Goal: Task Accomplishment & Management: Manage account settings

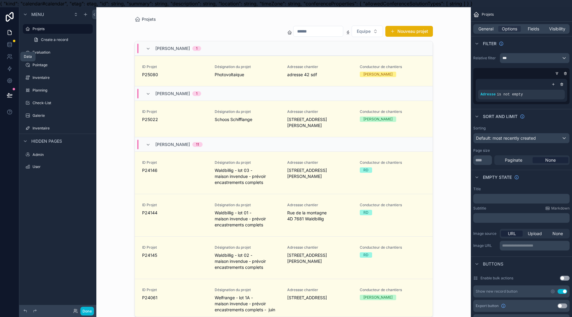
click at [8, 46] on icon at bounding box center [10, 45] width 6 height 6
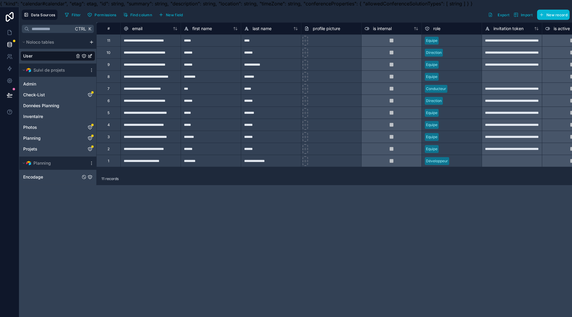
click at [37, 178] on span "Encodage" at bounding box center [33, 177] width 20 height 6
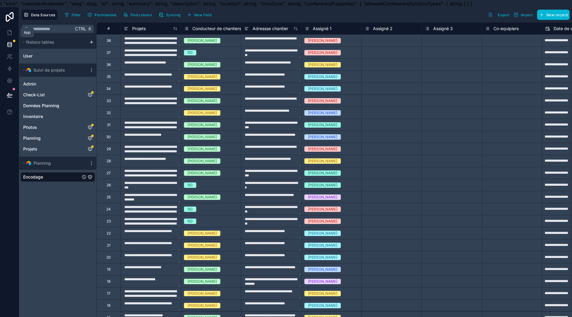
click at [10, 35] on icon at bounding box center [10, 33] width 6 height 6
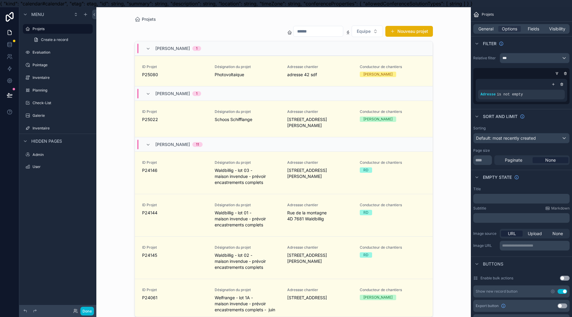
click at [65, 92] on label "Planning" at bounding box center [62, 90] width 59 height 5
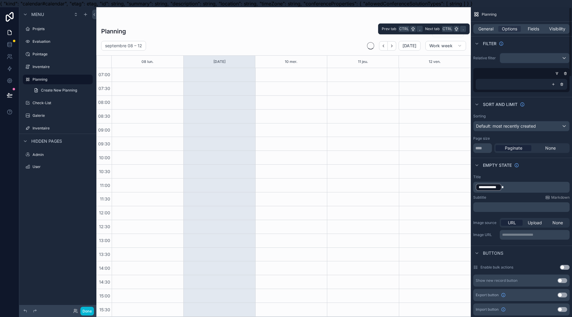
drag, startPoint x: 497, startPoint y: 33, endPoint x: 497, endPoint y: 29, distance: 3.9
click at [497, 32] on div "General Options Fields Visibility" at bounding box center [521, 29] width 96 height 10
click at [493, 28] on span "General" at bounding box center [485, 29] width 15 height 6
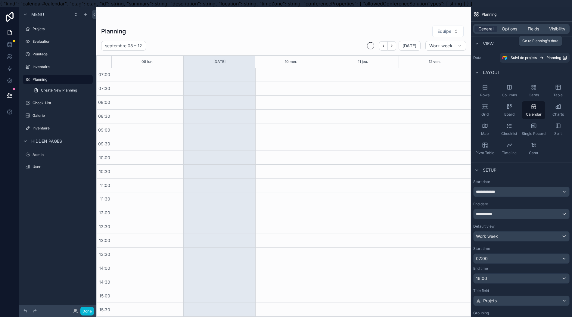
click at [535, 59] on span "Suivi de projets" at bounding box center [524, 57] width 26 height 5
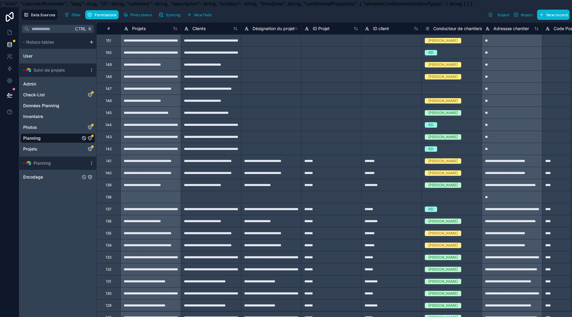
click at [50, 175] on link "Encodage" at bounding box center [51, 177] width 57 height 6
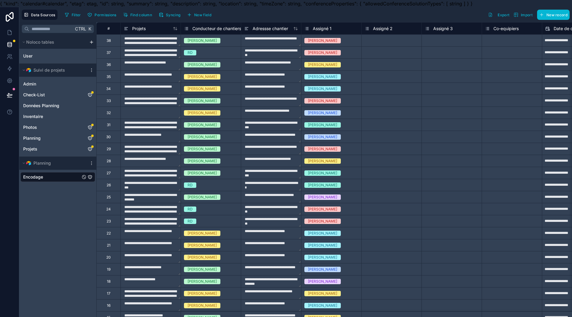
click at [48, 180] on div "Encodage" at bounding box center [57, 177] width 75 height 10
click at [48, 179] on link "Encodage" at bounding box center [51, 177] width 57 height 6
click at [91, 176] on icon "Encodage" at bounding box center [90, 177] width 5 height 5
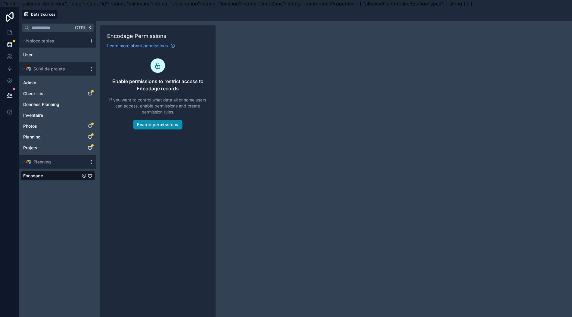
click at [180, 126] on button "Enable permissions" at bounding box center [157, 125] width 49 height 10
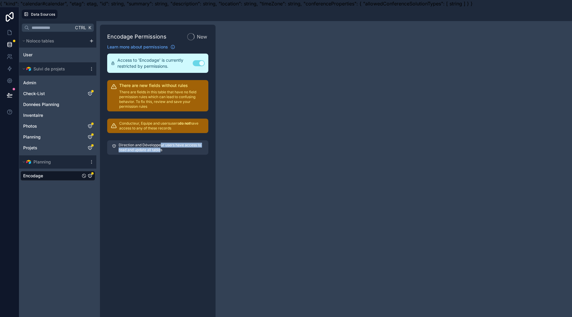
click at [160, 149] on p "Direction and Développeur users have access to read and update all tables" at bounding box center [161, 148] width 85 height 10
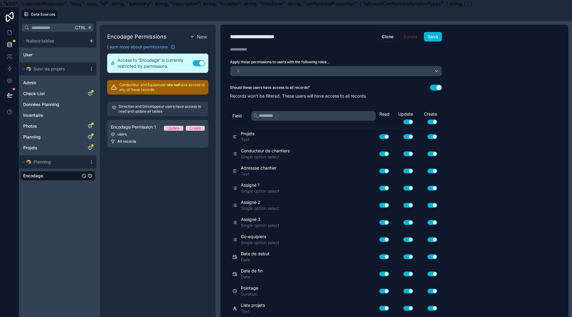
click at [154, 172] on div "Encodage Permissions New Learn more about permissions Access to 'Encodage' is c…" at bounding box center [158, 173] width 116 height 296
drag, startPoint x: 352, startPoint y: 76, endPoint x: 352, endPoint y: 73, distance: 3.3
click at [352, 74] on div "**********" at bounding box center [335, 173] width 231 height 296
click at [352, 73] on div "users" at bounding box center [335, 71] width 211 height 10
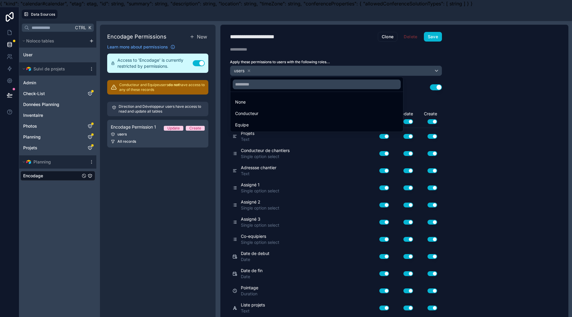
click at [320, 71] on div at bounding box center [286, 158] width 572 height 317
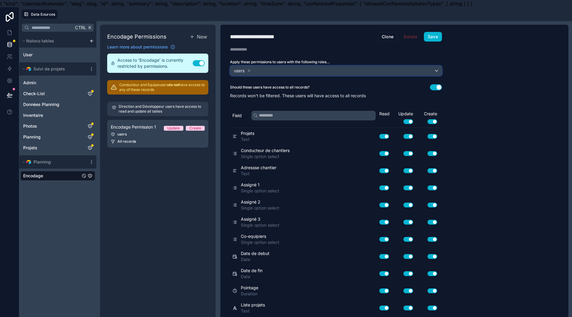
click at [316, 67] on div "users" at bounding box center [335, 71] width 211 height 10
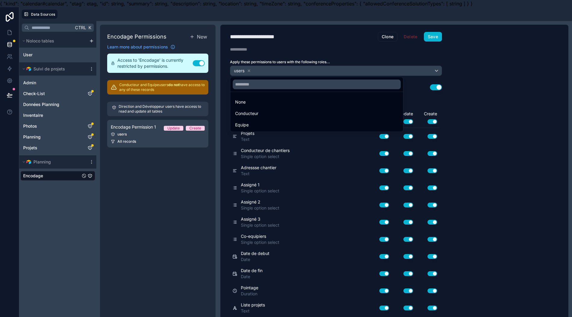
click at [259, 113] on div "Conducteur" at bounding box center [316, 113] width 163 height 7
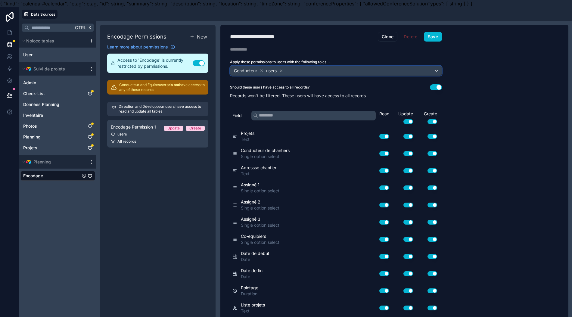
click at [292, 73] on div "Conducteur users" at bounding box center [335, 71] width 211 height 10
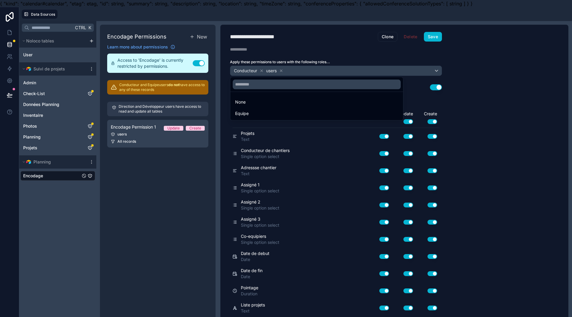
click at [264, 114] on div "Equipe" at bounding box center [316, 113] width 163 height 7
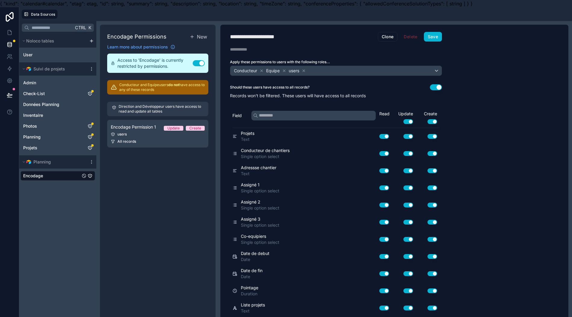
click at [432, 87] on button "Use setting" at bounding box center [436, 87] width 12 height 6
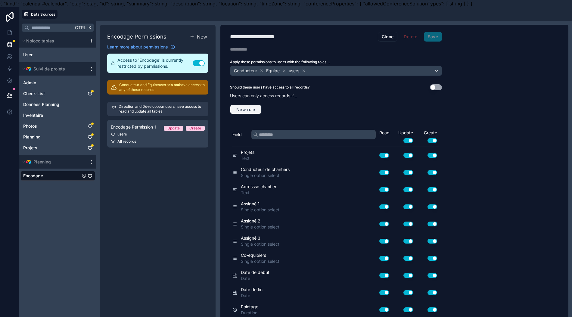
click at [253, 108] on span "New rule" at bounding box center [246, 109] width 24 height 5
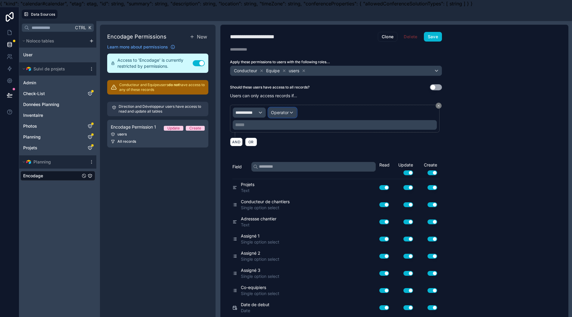
click at [278, 111] on span "Operator" at bounding box center [280, 112] width 18 height 5
click at [260, 112] on div at bounding box center [286, 158] width 572 height 317
click at [260, 112] on div "**********" at bounding box center [249, 113] width 33 height 10
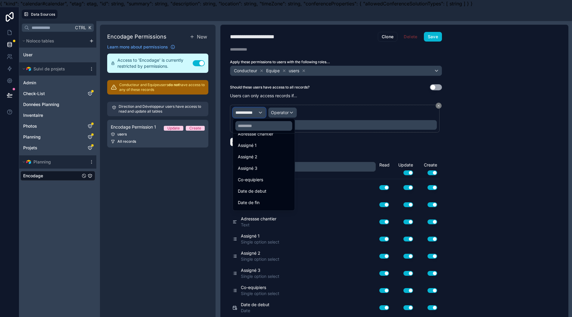
scroll to position [80, 0]
click at [271, 144] on div "Assigné 1" at bounding box center [264, 143] width 52 height 7
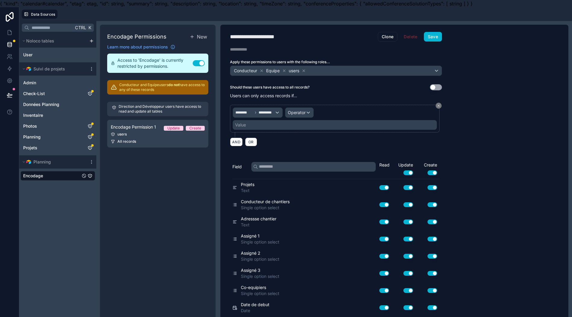
click at [286, 123] on div "Value" at bounding box center [335, 125] width 204 height 10
click at [286, 124] on div "Value" at bounding box center [335, 125] width 204 height 10
drag, startPoint x: 270, startPoint y: 127, endPoint x: 284, endPoint y: 115, distance: 18.8
click at [272, 123] on div "Value" at bounding box center [335, 125] width 204 height 10
click at [295, 115] on div "Operator" at bounding box center [299, 113] width 28 height 10
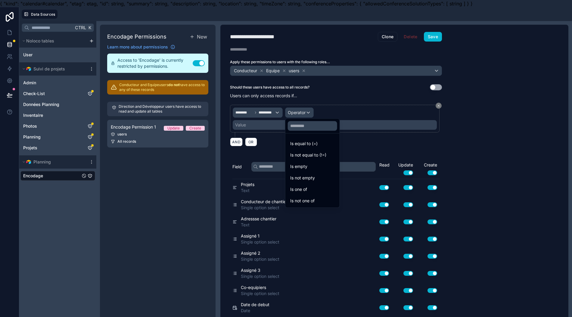
click at [298, 141] on span "Is equal to (=)" at bounding box center [303, 143] width 27 height 7
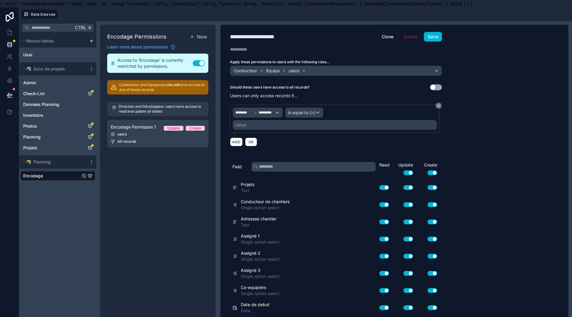
click at [281, 126] on div "Value" at bounding box center [335, 125] width 204 height 10
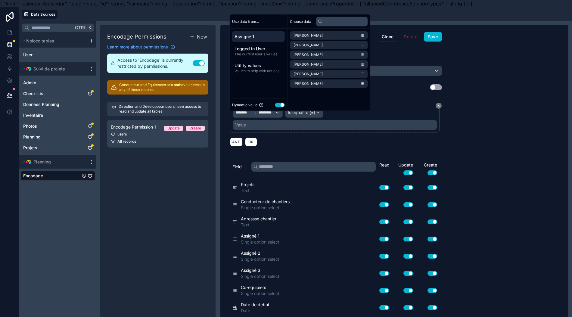
click at [269, 65] on div "Assigné 1 Logged in User The current user's values Utility values Values to hel…" at bounding box center [258, 53] width 57 height 49
click at [265, 57] on span "The current user's values" at bounding box center [258, 54] width 48 height 5
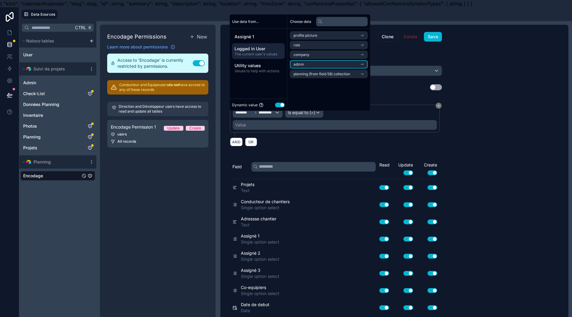
click at [325, 69] on li "admin" at bounding box center [329, 64] width 78 height 8
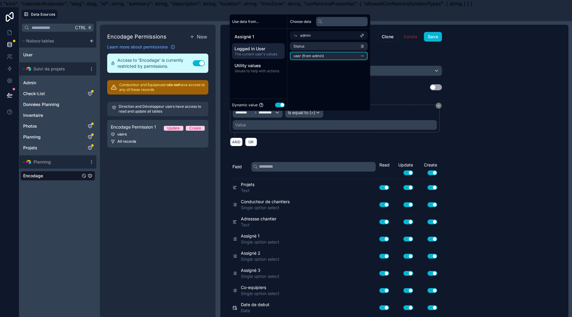
click at [324, 60] on li "user (from admin)" at bounding box center [329, 56] width 78 height 8
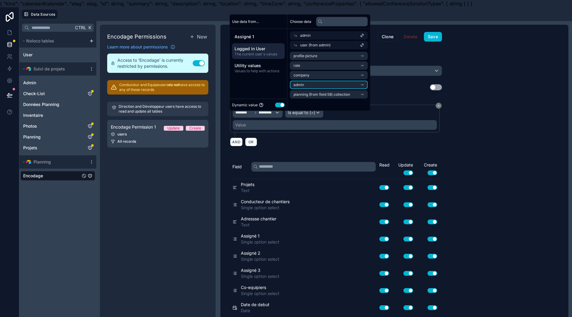
click at [311, 89] on li "admin" at bounding box center [329, 85] width 78 height 8
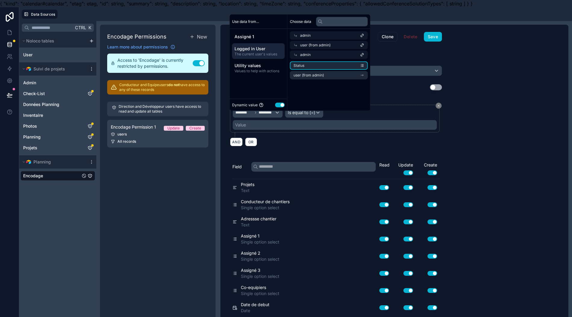
click at [319, 70] on li "Status" at bounding box center [329, 65] width 78 height 8
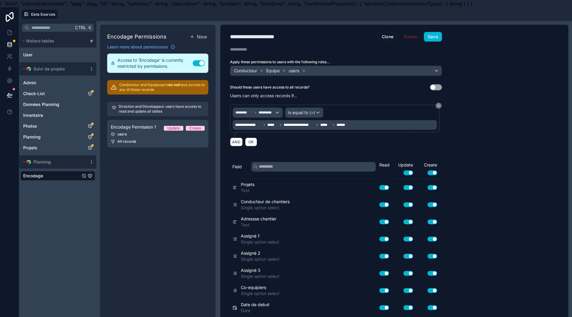
drag, startPoint x: 306, startPoint y: 141, endPoint x: 304, endPoint y: 135, distance: 5.9
click at [306, 139] on div "AND OR" at bounding box center [336, 141] width 212 height 9
click at [435, 38] on button "Save" at bounding box center [433, 37] width 18 height 10
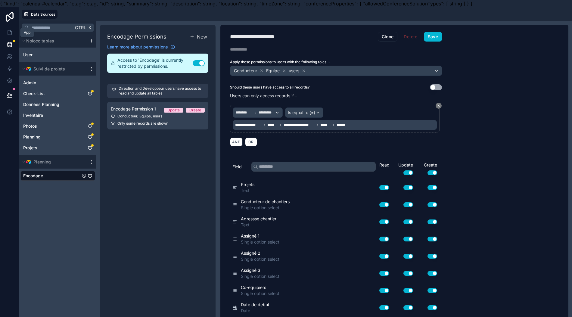
click at [10, 34] on icon at bounding box center [10, 33] width 6 height 6
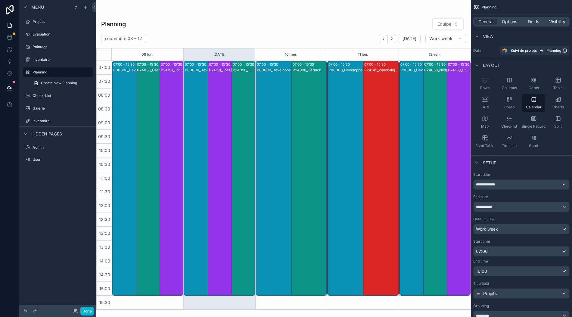
scroll to position [13, 0]
click at [10, 34] on icon at bounding box center [10, 37] width 6 height 6
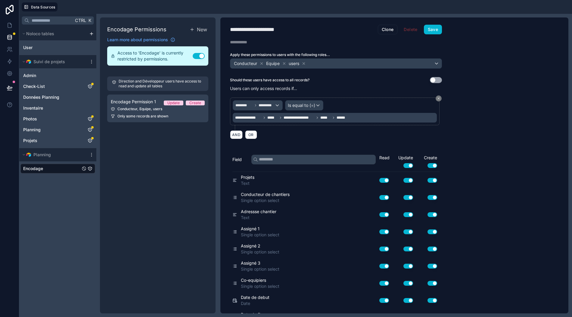
drag, startPoint x: 54, startPoint y: 162, endPoint x: 43, endPoint y: 160, distance: 11.5
click at [43, 166] on span "Encodage" at bounding box center [33, 169] width 20 height 6
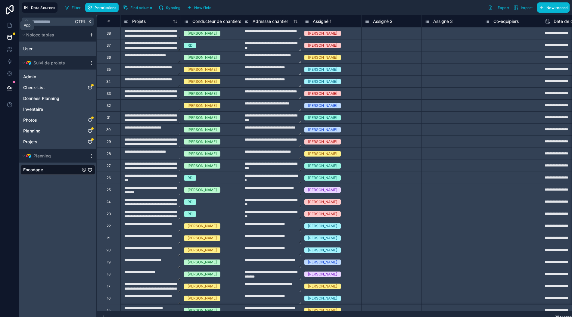
click at [11, 22] on icon at bounding box center [10, 25] width 6 height 6
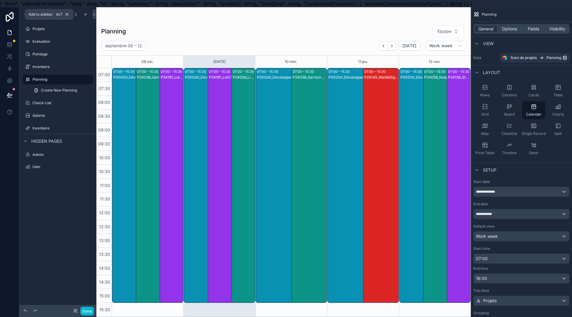
click at [86, 13] on icon "scrollable content" at bounding box center [85, 14] width 5 height 5
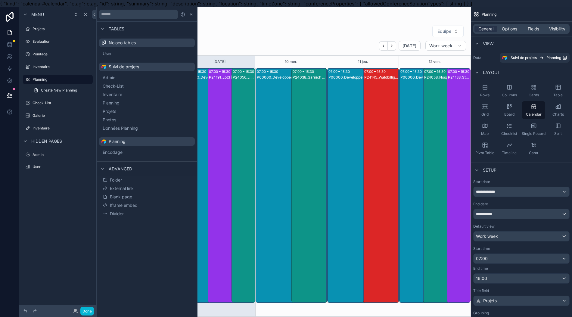
click at [123, 152] on span "Encodage" at bounding box center [113, 152] width 20 height 6
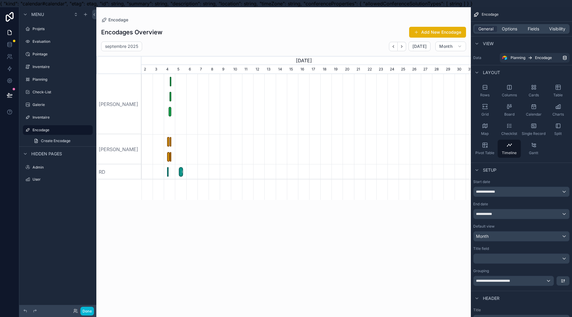
scroll to position [0, 335]
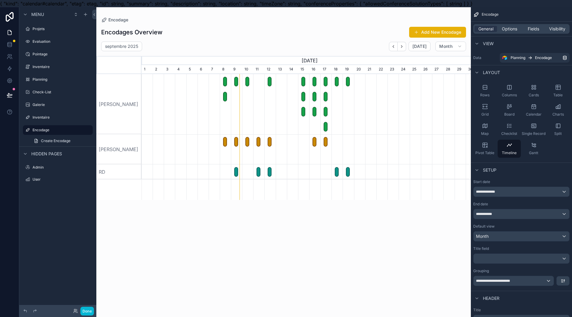
click at [538, 116] on span "Calendar" at bounding box center [534, 114] width 16 height 5
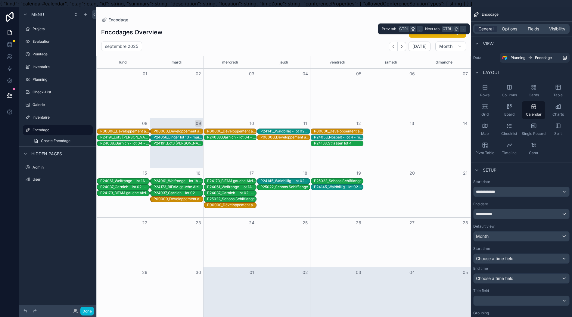
click at [516, 30] on span "Options" at bounding box center [509, 29] width 15 height 6
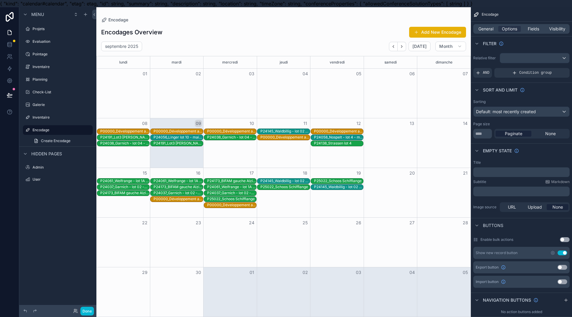
click at [493, 28] on span "General" at bounding box center [485, 29] width 15 height 6
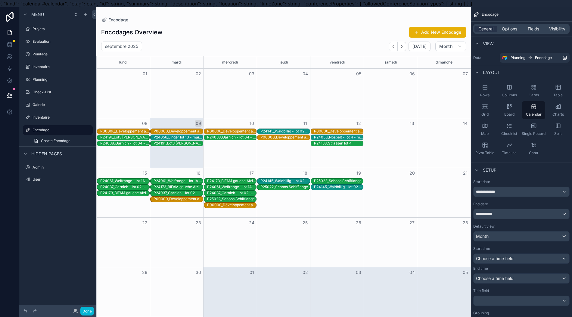
click at [452, 48] on div "scrollable content" at bounding box center [283, 165] width 374 height 317
click at [452, 48] on span "Month" at bounding box center [445, 46] width 13 height 5
click at [451, 79] on button "Work week" at bounding box center [438, 82] width 43 height 11
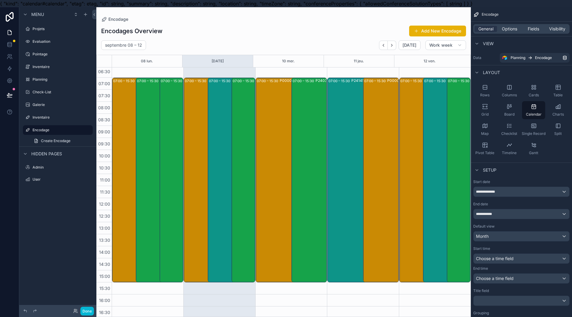
scroll to position [160, 0]
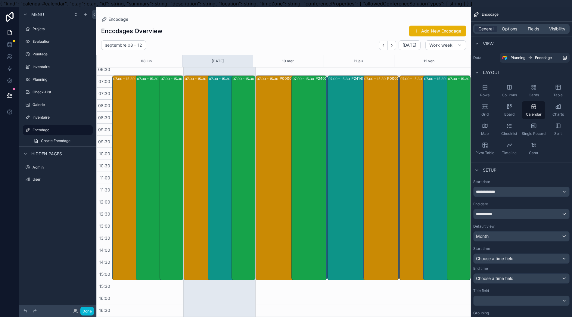
click at [157, 159] on div "07:00 – 15:30 P24191_Lot3 [PERSON_NAME] (Lotissement [GEOGRAPHIC_DATA])" at bounding box center [156, 177] width 39 height 203
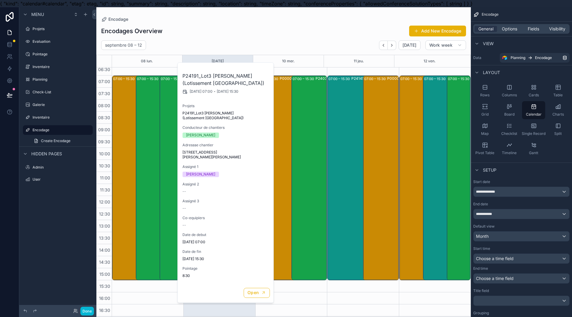
click at [166, 164] on div "07:00 – 15:30 P24038_Garnich - lot 04 - maison invendue - prévoir encastrements…" at bounding box center [172, 177] width 22 height 203
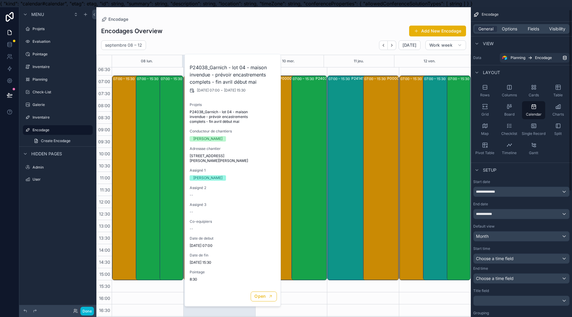
scroll to position [80, 0]
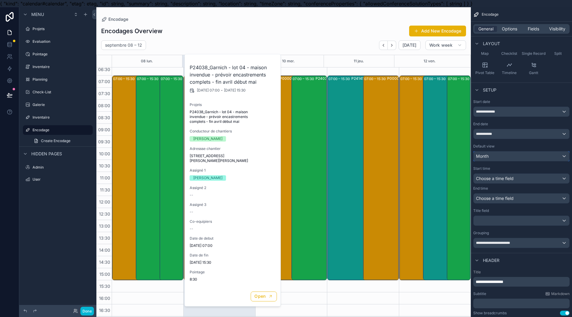
click at [530, 157] on div "Month" at bounding box center [522, 156] width 96 height 10
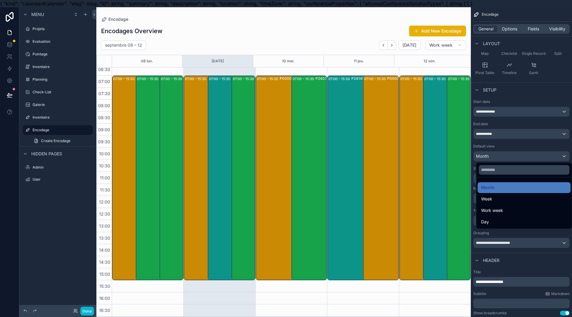
click at [513, 206] on div "Work week" at bounding box center [523, 210] width 93 height 11
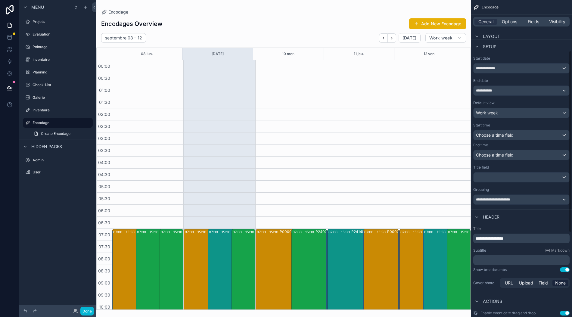
scroll to position [90, 0]
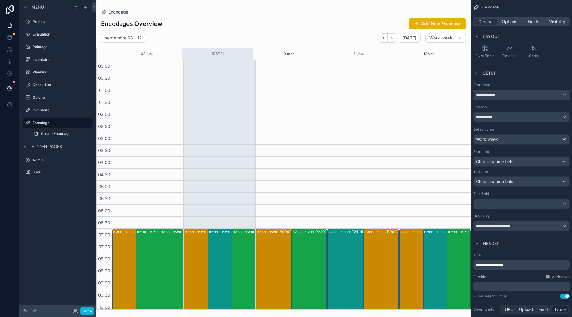
click at [516, 92] on div "**********" at bounding box center [522, 95] width 96 height 10
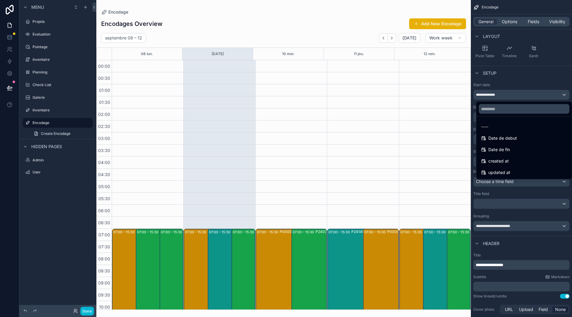
click at [517, 91] on div "scrollable content" at bounding box center [286, 158] width 572 height 317
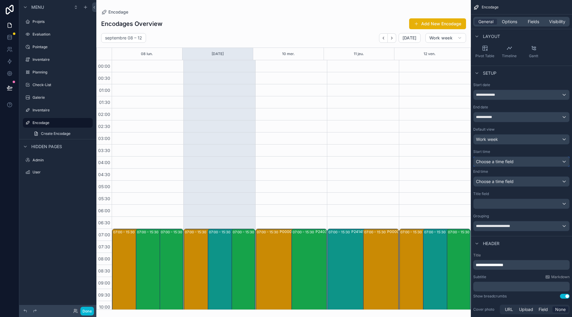
click at [510, 159] on span "Choose a time field" at bounding box center [495, 161] width 38 height 5
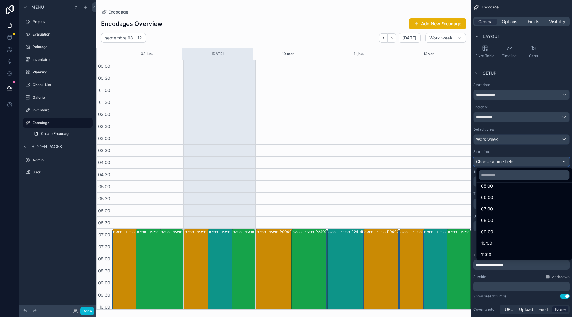
scroll to position [80, 0]
click at [513, 199] on div "07:00" at bounding box center [523, 204] width 93 height 11
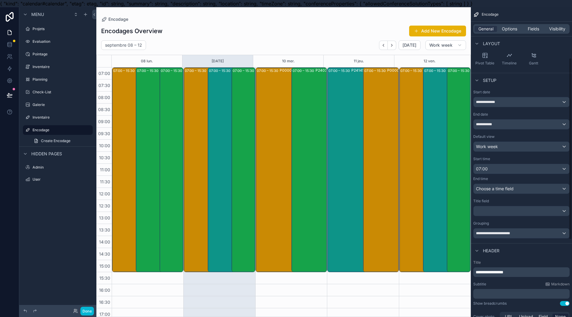
scroll to position [154, 0]
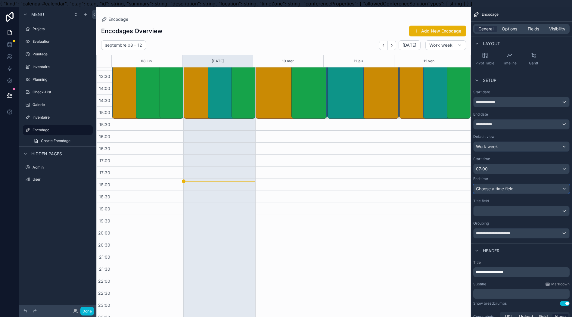
click at [514, 186] on span "Choose a time field" at bounding box center [495, 188] width 38 height 5
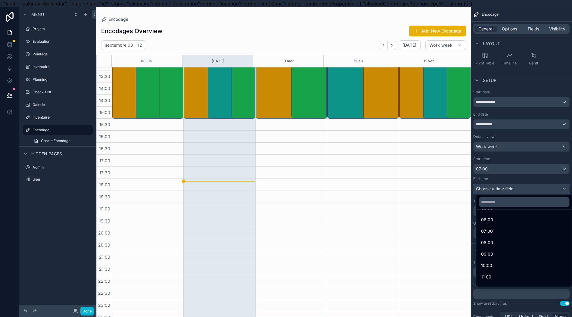
scroll to position [160, 0]
click at [515, 249] on div "16:00" at bounding box center [523, 253] width 93 height 11
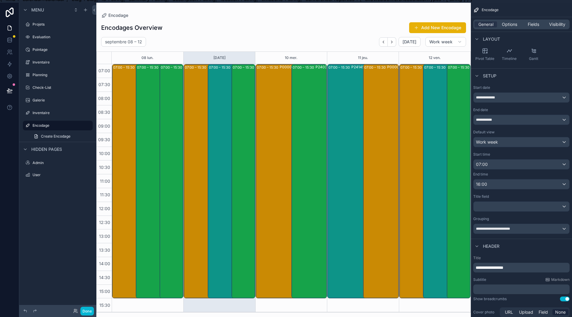
scroll to position [0, 0]
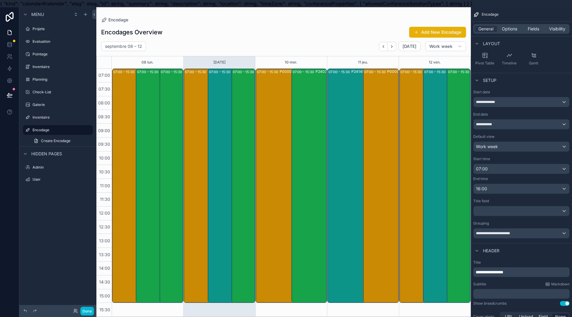
click at [396, 49] on button "Next" at bounding box center [392, 46] width 8 height 9
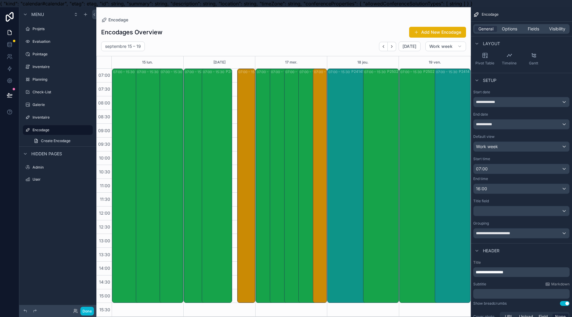
click at [231, 138] on div "07:00 – 15:30 P24037_Garnich - lot 02 -maison invendue - prévoir encastrements …" at bounding box center [235, 185] width 29 height 233
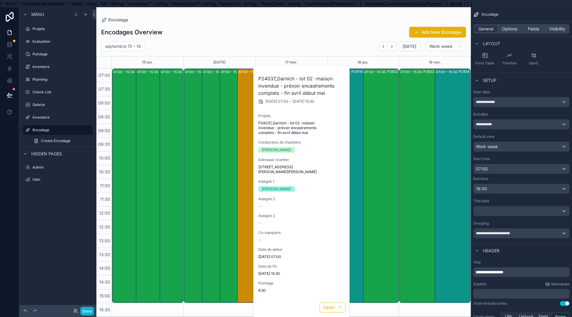
click at [289, 197] on span "Assigné 2" at bounding box center [301, 199] width 87 height 5
click at [327, 303] on button "Open" at bounding box center [332, 308] width 26 height 10
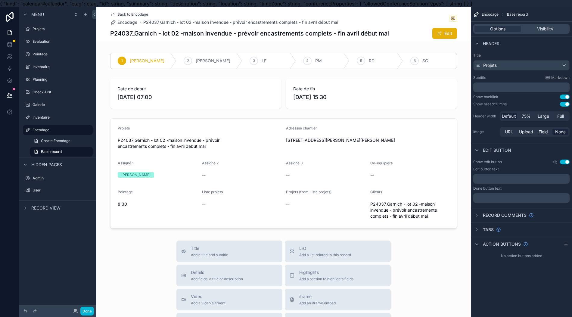
click at [66, 131] on label "Encodage" at bounding box center [61, 130] width 57 height 5
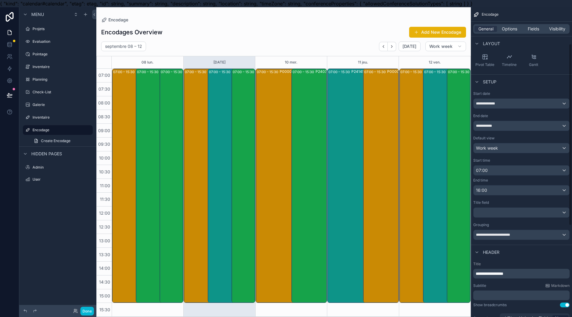
scroll to position [160, 0]
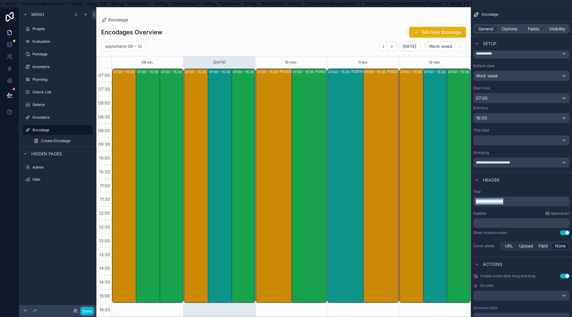
drag, startPoint x: 529, startPoint y: 202, endPoint x: 324, endPoint y: 183, distance: 205.9
click at [337, 191] on div "Projets Evaluation Pointage Inventaire Planning Check-List Galerie Inventaire E…" at bounding box center [334, 165] width 476 height 317
click at [567, 276] on div "Use setting" at bounding box center [565, 276] width 10 height 5
click at [567, 275] on button "Use setting" at bounding box center [565, 276] width 10 height 5
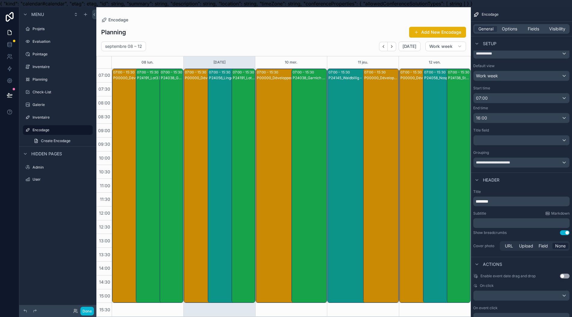
click at [321, 214] on div "P24038_Garnich - lot 04 - maison invendue - prévoir encastrements complets - fi…" at bounding box center [310, 191] width 34 height 233
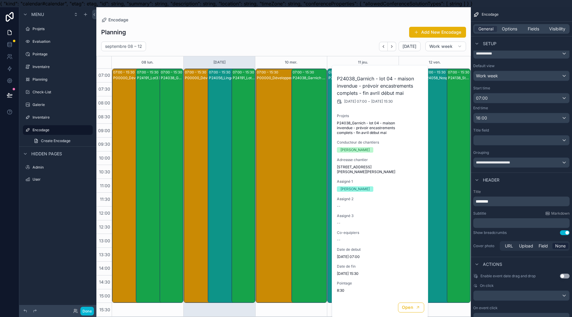
click at [320, 216] on div "P24038_Garnich - lot 04 - maison invendue - prévoir encastrements complets - fi…" at bounding box center [310, 191] width 34 height 233
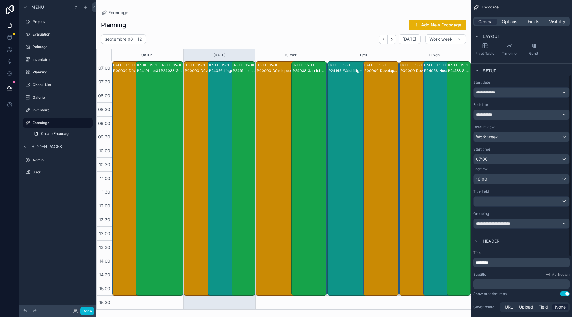
scroll to position [90, 0]
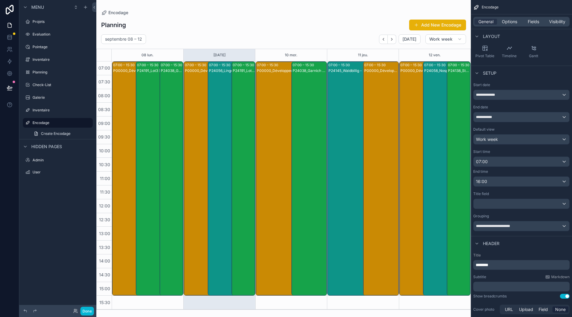
click at [568, 294] on button "Use setting" at bounding box center [565, 296] width 10 height 5
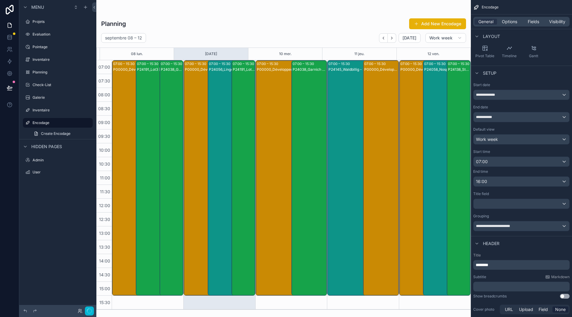
scroll to position [0, 0]
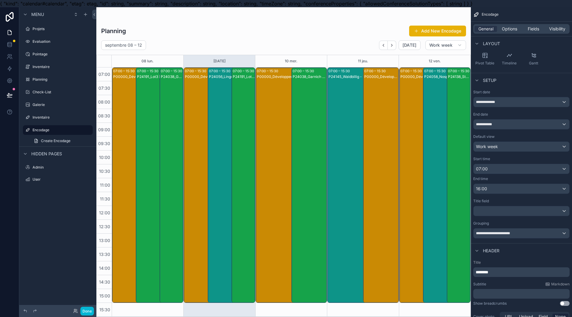
click at [388, 207] on div "P00000_Développement application" at bounding box center [381, 191] width 34 height 234
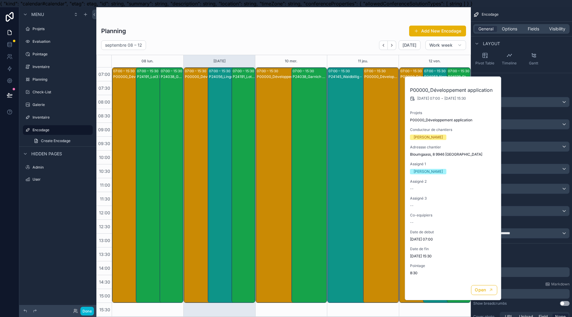
click at [388, 208] on div "P00000_Développement application" at bounding box center [381, 191] width 34 height 234
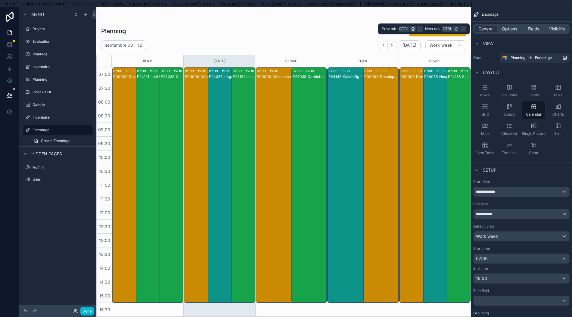
click at [517, 30] on span "Options" at bounding box center [509, 29] width 15 height 6
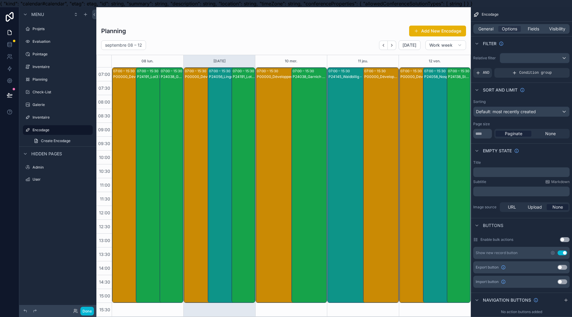
click at [551, 75] on span "Condition group" at bounding box center [535, 72] width 33 height 5
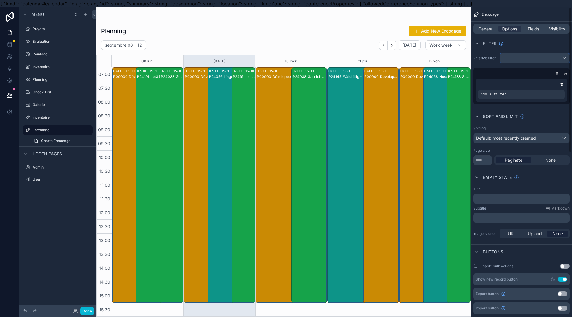
click at [551, 61] on div "scrollable content" at bounding box center [534, 58] width 69 height 10
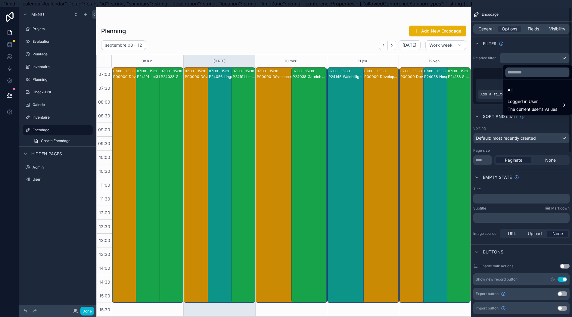
click at [491, 70] on div "scrollable content" at bounding box center [286, 158] width 572 height 317
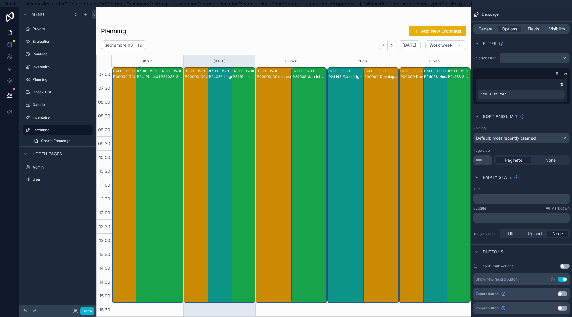
click at [559, 73] on icon "scrollable content" at bounding box center [557, 74] width 4 height 4
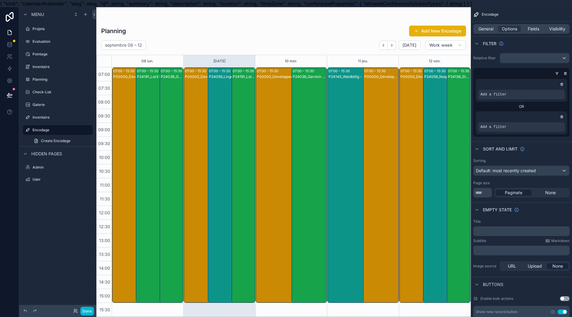
click at [565, 117] on div "scrollable content" at bounding box center [562, 117] width 6 height 6
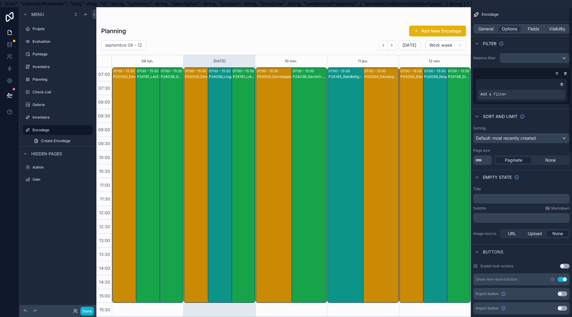
click at [549, 98] on div "Add a filter" at bounding box center [521, 95] width 87 height 10
click at [0, 0] on icon "scrollable content" at bounding box center [0, 0] width 0 height 0
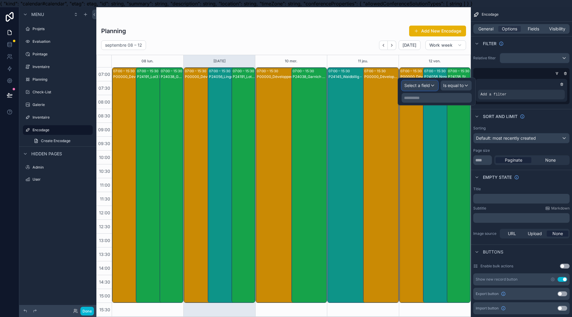
click at [429, 88] on div "Select a field" at bounding box center [420, 86] width 36 height 10
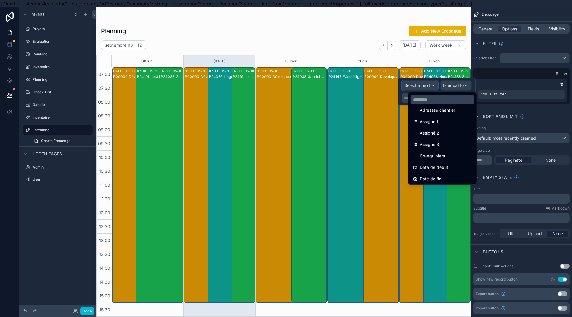
scroll to position [80, 0]
click at [453, 119] on div "Assigné 1" at bounding box center [442, 117] width 59 height 7
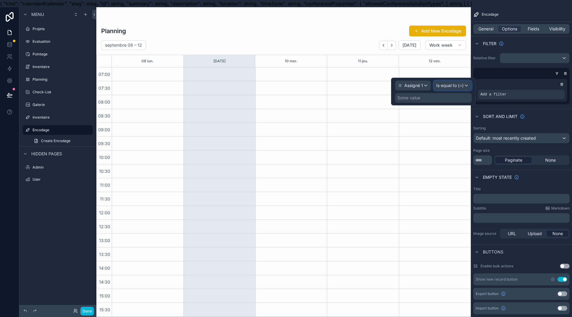
click at [463, 89] on div "Is equal to (=)" at bounding box center [453, 86] width 38 height 10
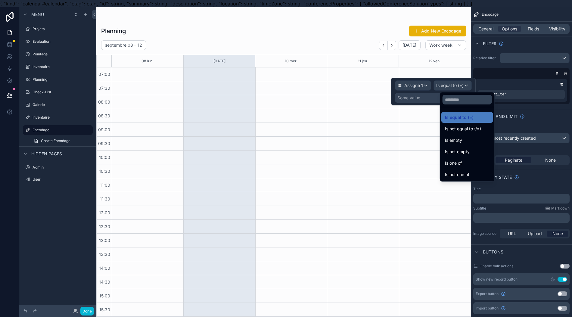
click at [423, 98] on div at bounding box center [433, 92] width 85 height 28
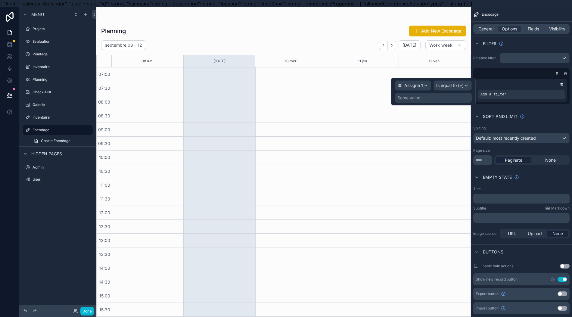
click at [420, 97] on div "Some value" at bounding box center [408, 98] width 23 height 6
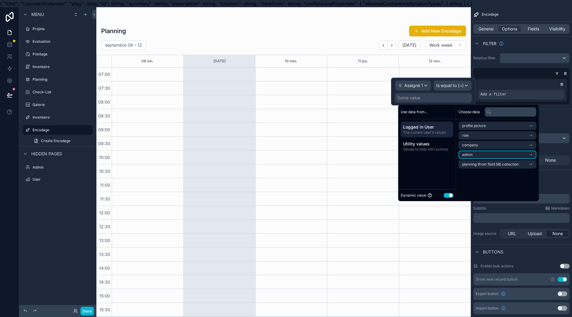
click at [487, 154] on li "admin" at bounding box center [497, 155] width 78 height 8
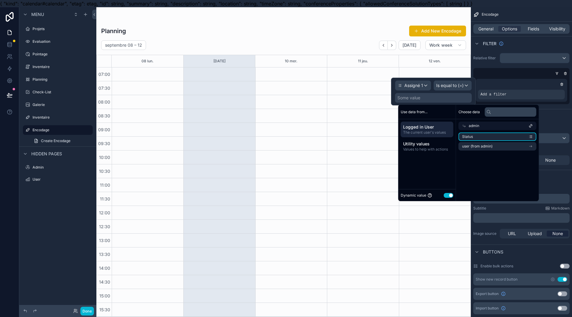
click at [488, 137] on li "Status" at bounding box center [497, 136] width 78 height 8
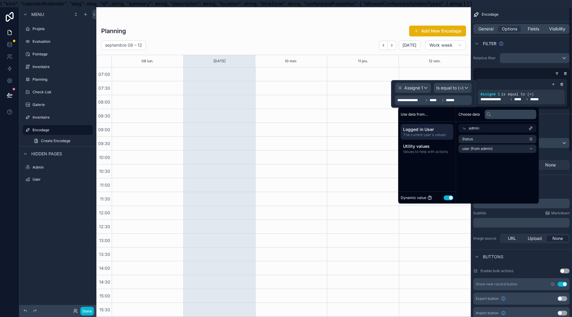
click at [556, 120] on div "Sort And Limit" at bounding box center [521, 121] width 101 height 14
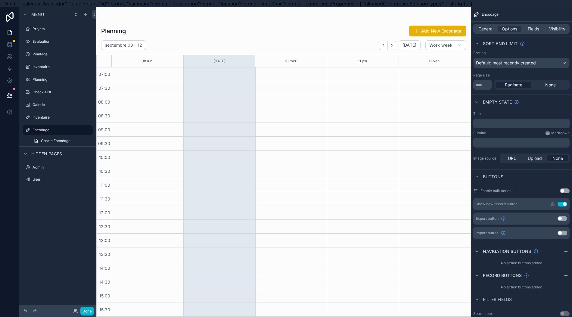
click at [565, 202] on button "Use setting" at bounding box center [562, 204] width 10 height 5
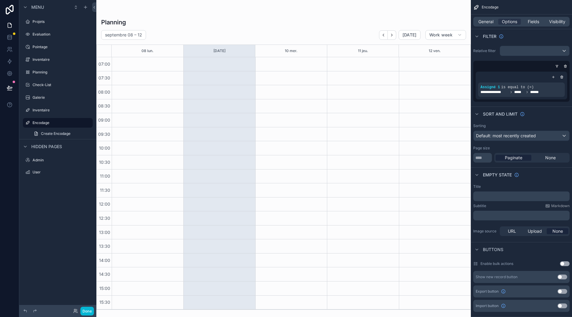
scroll to position [13, 0]
click at [563, 76] on icon "scrollable content" at bounding box center [562, 77] width 2 height 2
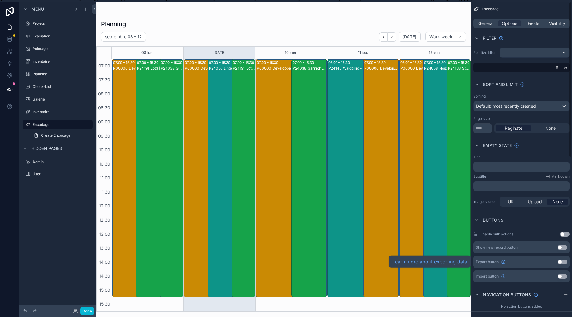
scroll to position [0, 0]
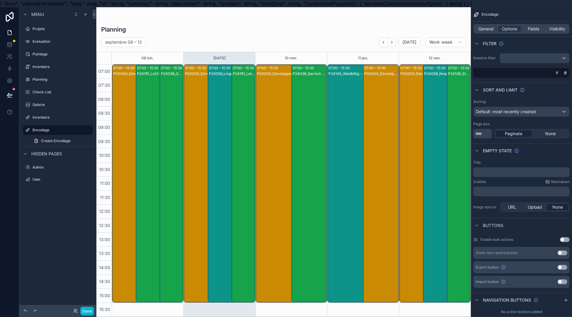
click at [0, 0] on icon "scrollable content" at bounding box center [0, 0] width 0 height 0
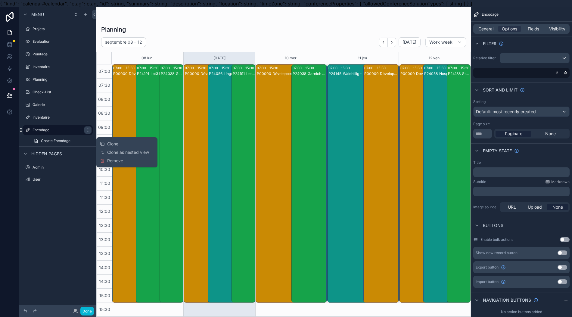
click at [106, 162] on button "Remove" at bounding box center [111, 161] width 23 height 6
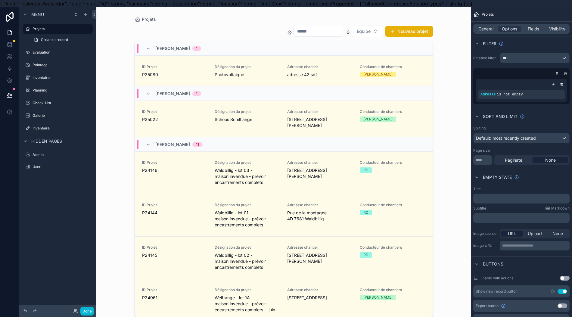
click at [65, 93] on div "Planning" at bounding box center [62, 90] width 59 height 5
